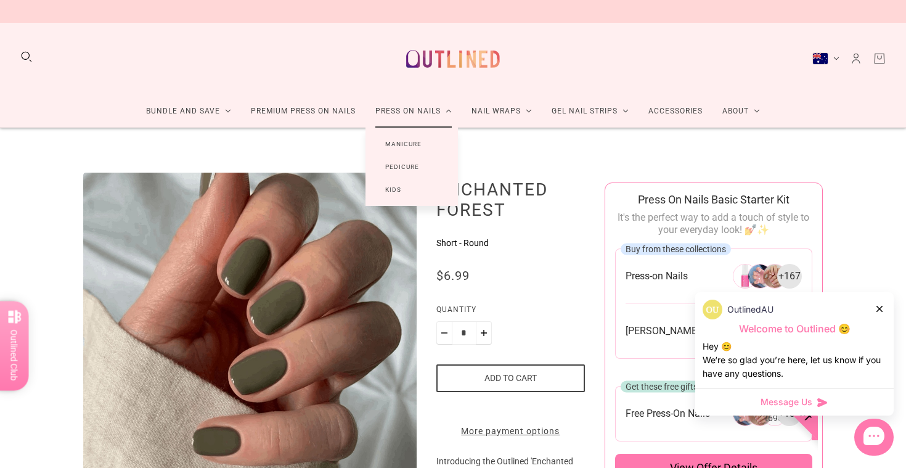
click at [400, 145] on link "Manicure" at bounding box center [403, 143] width 76 height 23
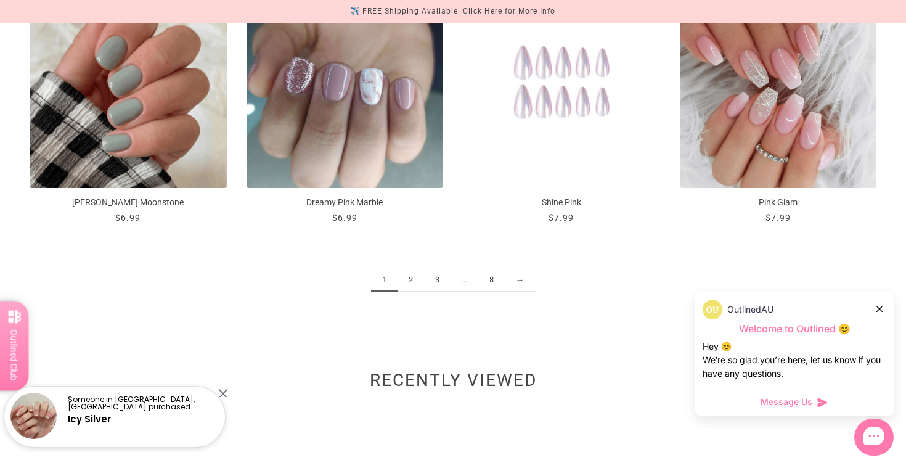
scroll to position [1548, 0]
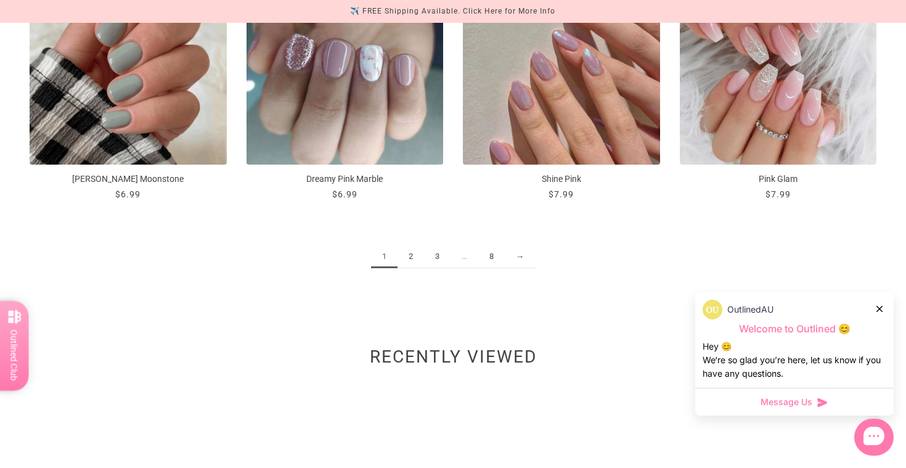
click at [413, 256] on link "2" at bounding box center [410, 256] width 26 height 23
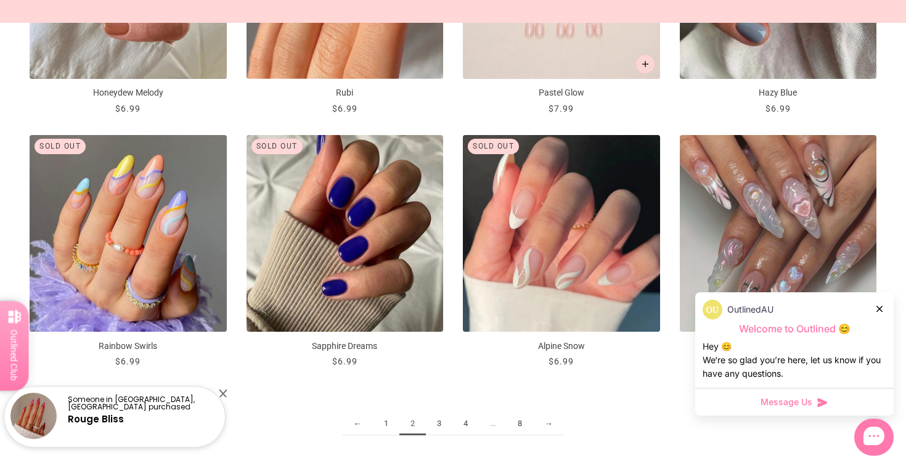
scroll to position [1473, 0]
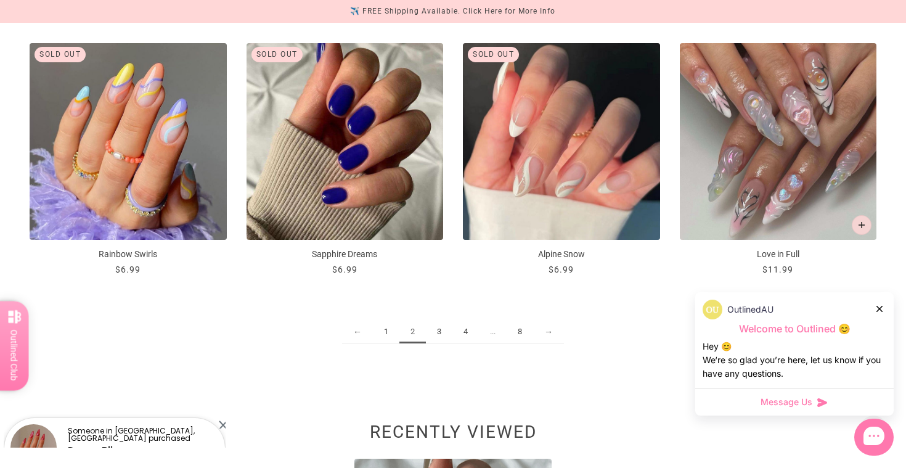
click at [440, 331] on link "3" at bounding box center [439, 331] width 26 height 23
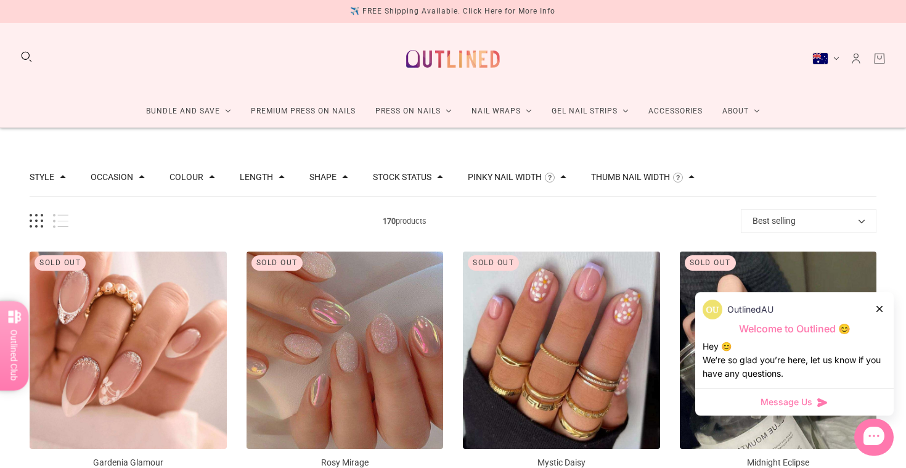
click at [406, 174] on button "Stock status" at bounding box center [402, 176] width 59 height 9
click at [395, 219] on span at bounding box center [390, 217] width 9 height 9
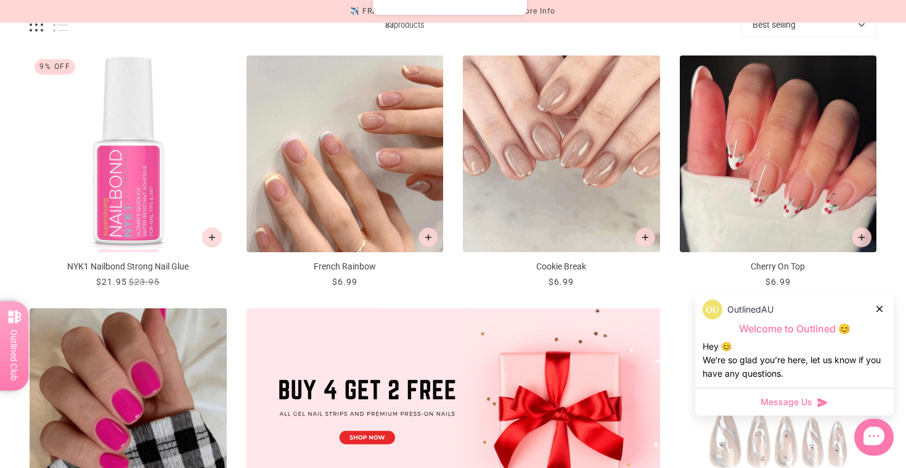
scroll to position [314, 0]
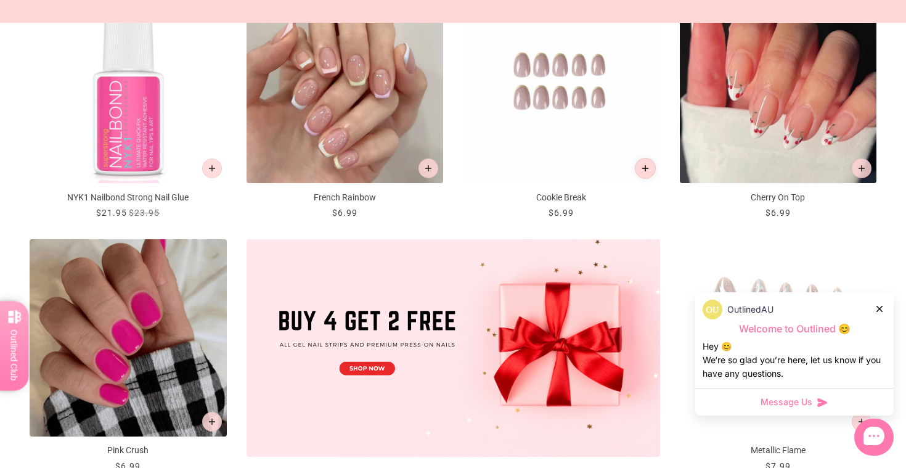
click at [643, 171] on icon "Add to cart" at bounding box center [644, 168] width 7 height 7
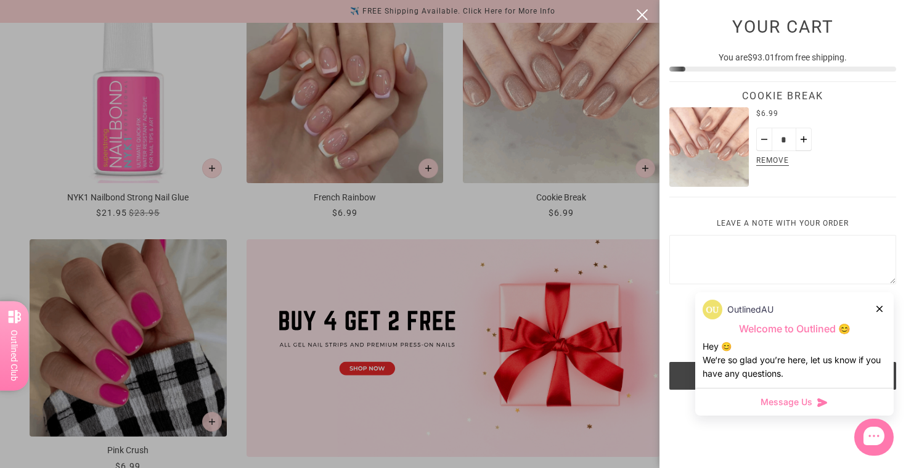
scroll to position [0, 0]
click at [501, 225] on div at bounding box center [453, 234] width 906 height 468
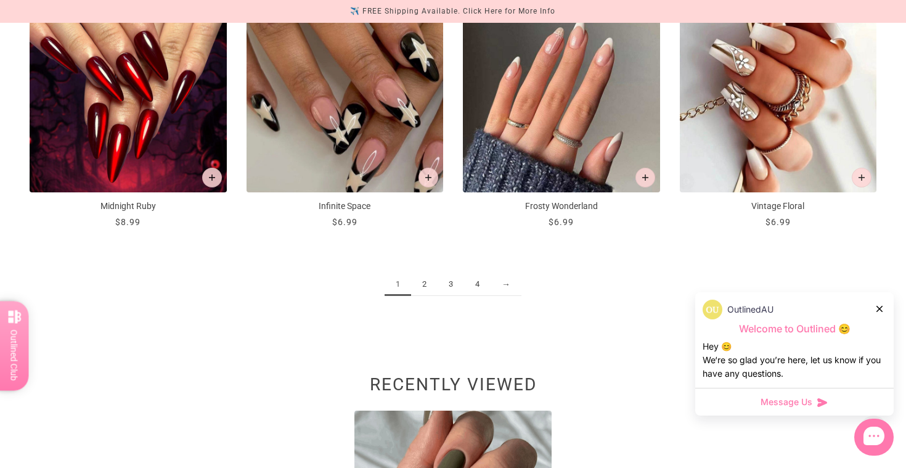
scroll to position [1611, 0]
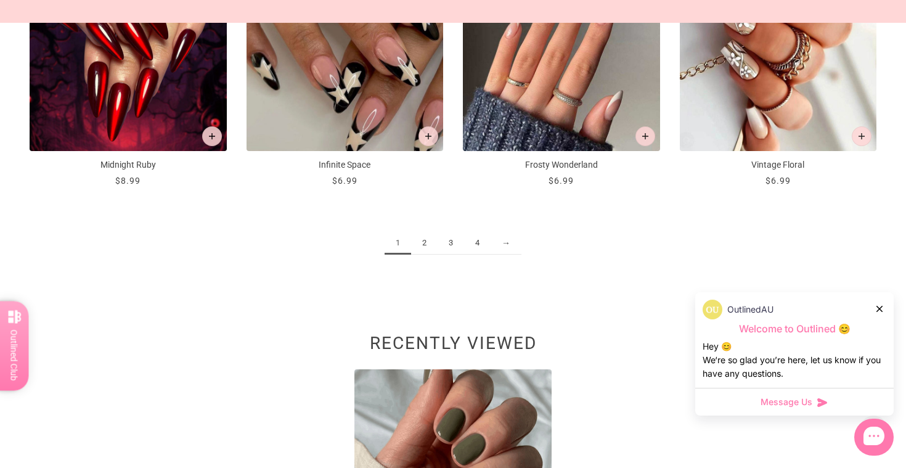
click at [427, 246] on link "2" at bounding box center [424, 243] width 26 height 23
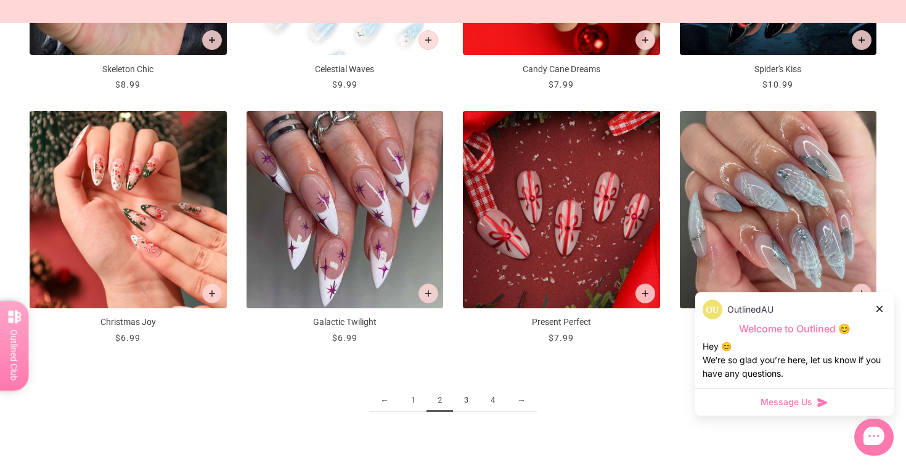
scroll to position [1548, 0]
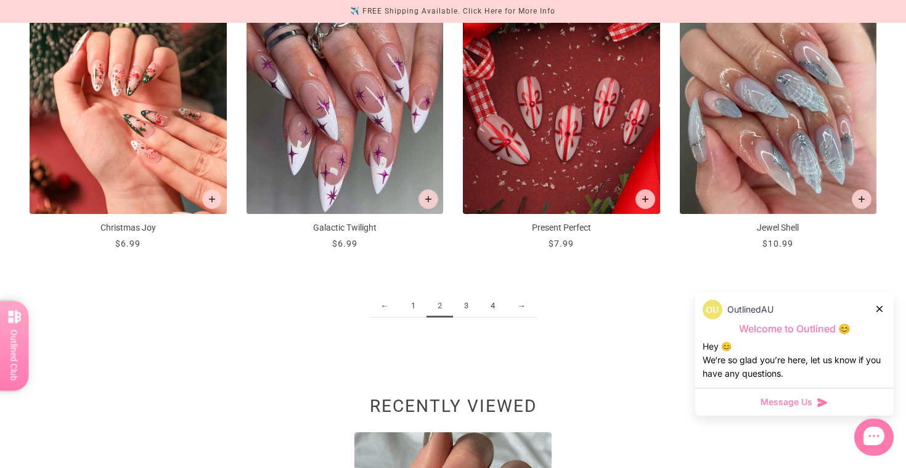
click at [466, 304] on link "3" at bounding box center [466, 305] width 26 height 23
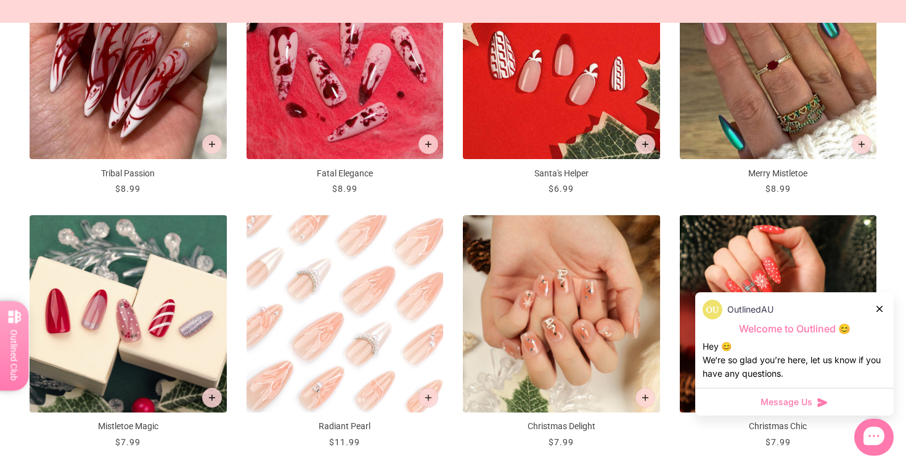
scroll to position [1467, 0]
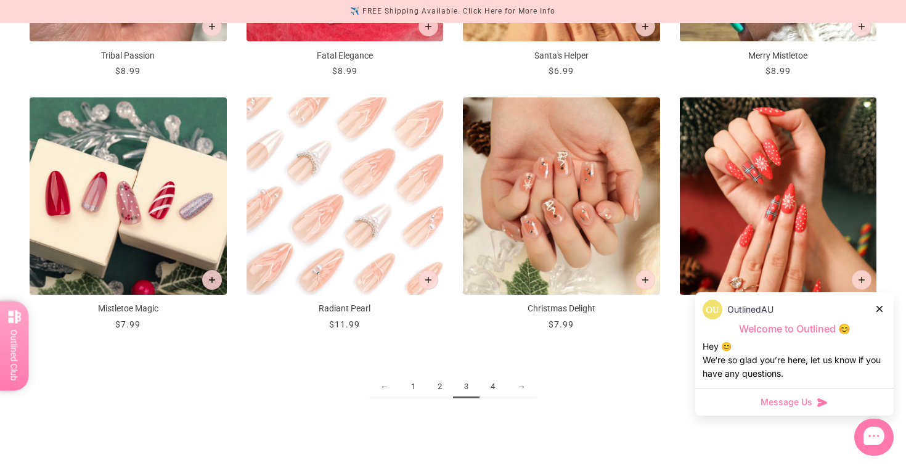
click at [493, 384] on link "4" at bounding box center [492, 386] width 26 height 23
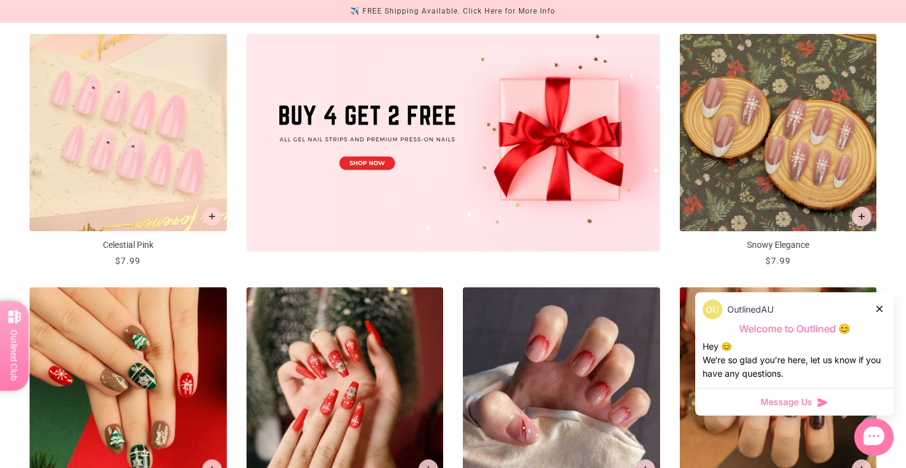
scroll to position [622, 0]
